Goal: Task Accomplishment & Management: Manage account settings

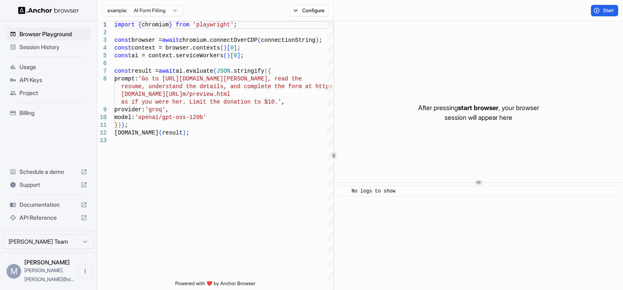
click at [76, 251] on html "Browser Playground Session History Usage API Keys Project Billing Schedule a de…" at bounding box center [311, 145] width 623 height 290
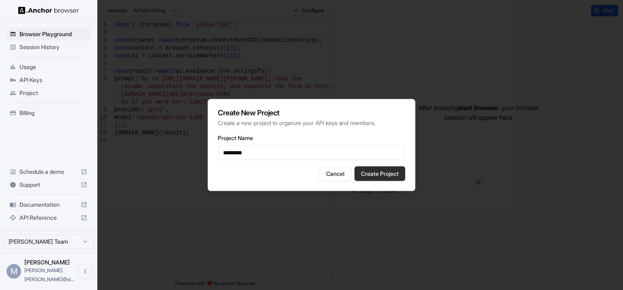
type input "*********"
click at [380, 173] on button "Create Project" at bounding box center [379, 173] width 51 height 15
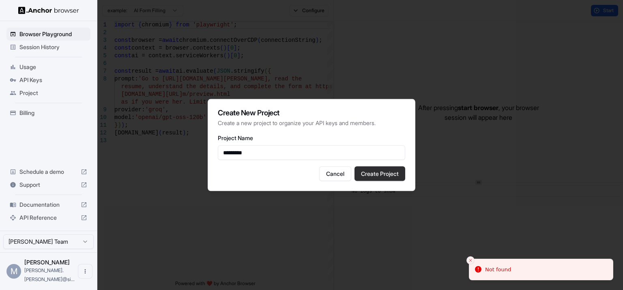
click at [396, 174] on button "Create Project" at bounding box center [379, 173] width 51 height 15
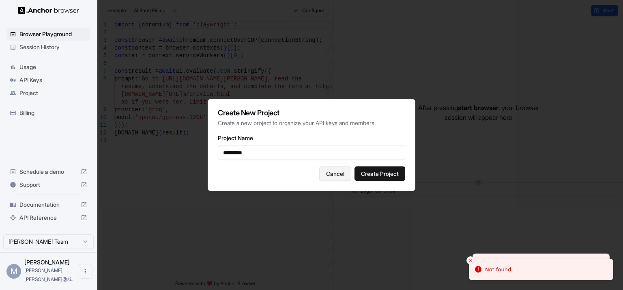
click at [334, 172] on button "Cancel" at bounding box center [335, 173] width 32 height 15
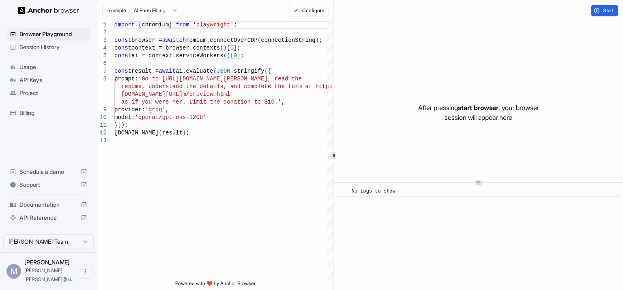
click at [35, 77] on span "API Keys" at bounding box center [53, 80] width 68 height 8
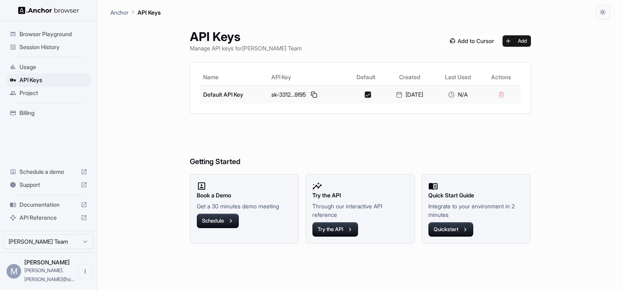
click at [507, 95] on td at bounding box center [501, 94] width 39 height 18
click at [519, 41] on button "Add" at bounding box center [516, 40] width 28 height 11
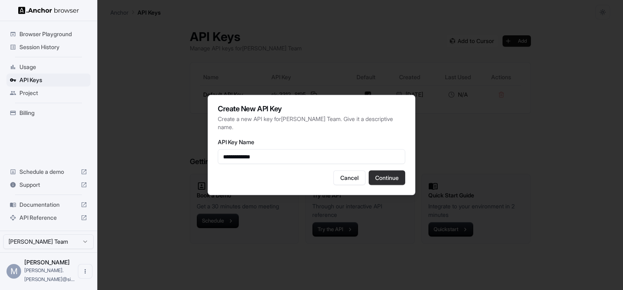
type input "**********"
click at [383, 177] on button "Continue" at bounding box center [387, 177] width 36 height 15
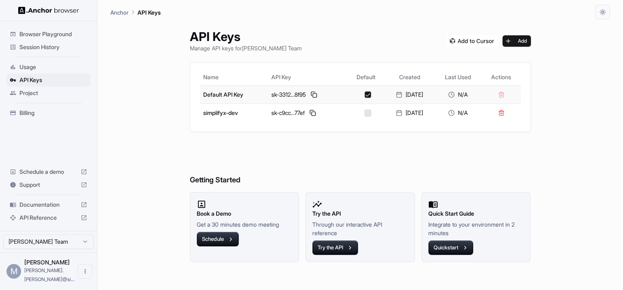
click at [365, 94] on button "button" at bounding box center [368, 94] width 6 height 6
click at [311, 112] on button at bounding box center [313, 113] width 10 height 10
